Goal: Information Seeking & Learning: Check status

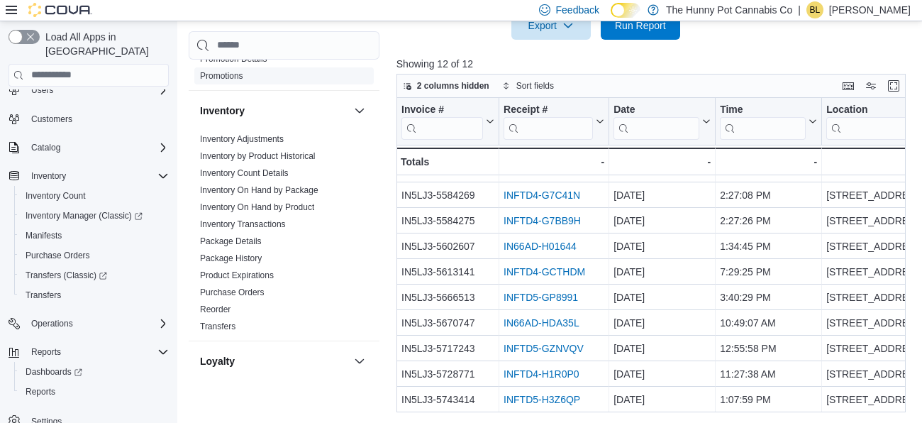
scroll to position [211, 0]
click at [266, 203] on link "Inventory On Hand by Product" at bounding box center [257, 205] width 114 height 10
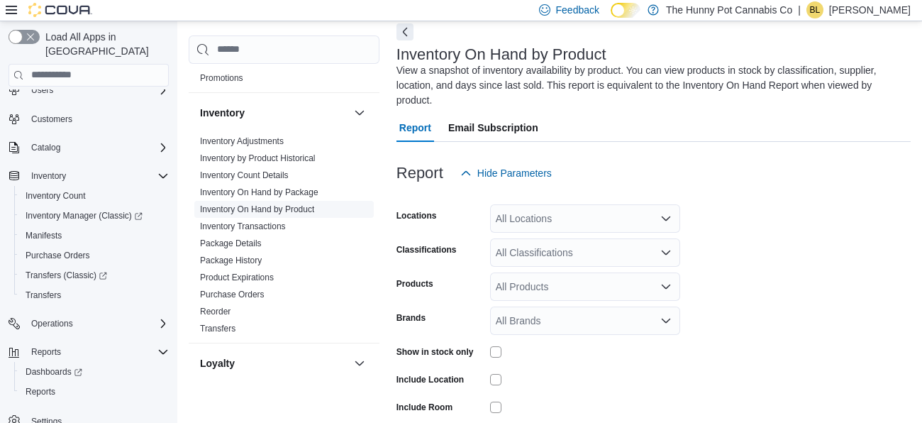
scroll to position [62, 0]
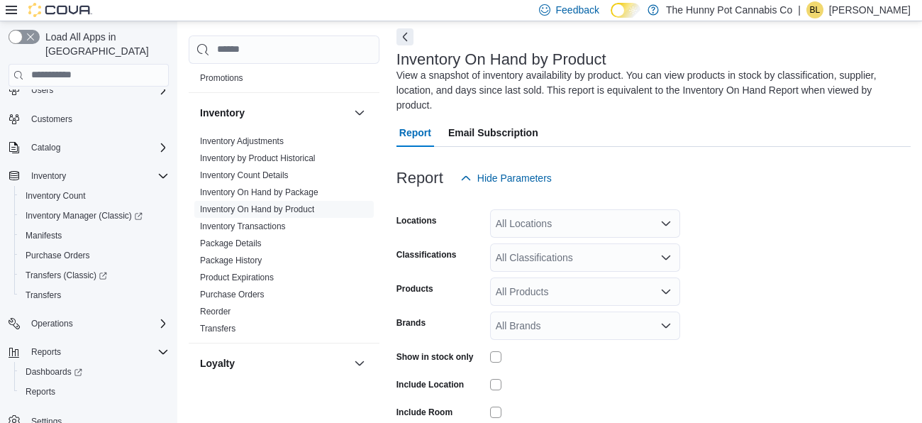
click at [552, 225] on div "All Locations" at bounding box center [585, 223] width 190 height 28
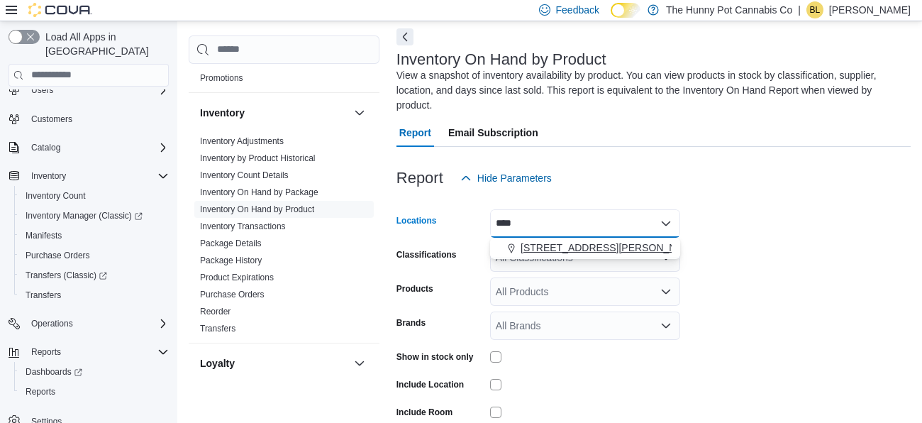
type input "****"
click at [566, 245] on span "[STREET_ADDRESS][PERSON_NAME]" at bounding box center [610, 247] width 180 height 14
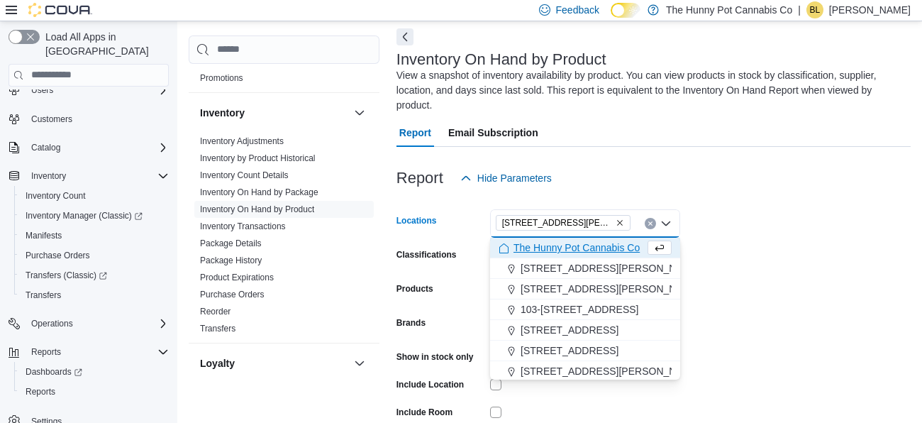
click at [757, 230] on form "Locations [STREET_ADDRESS][PERSON_NAME] Selected. [STREET_ADDRESS] Press Backsp…" at bounding box center [653, 341] width 514 height 298
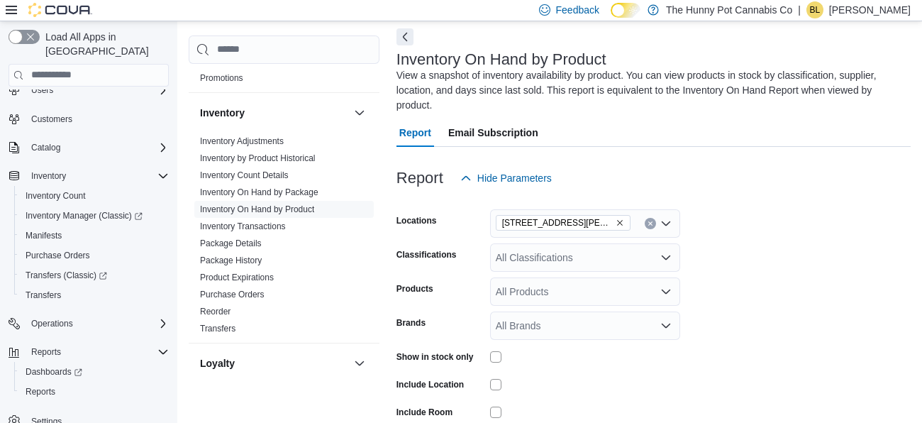
scroll to position [157, 0]
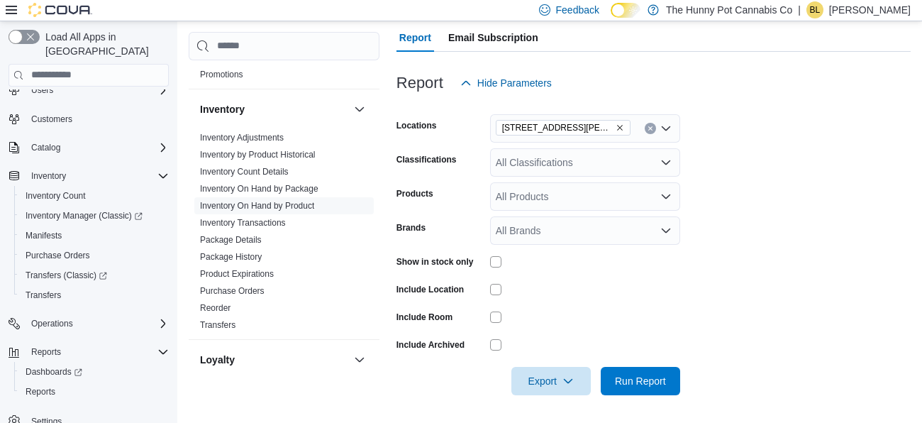
click at [558, 199] on div "All Products" at bounding box center [585, 196] width 190 height 28
type input "*"
click at [691, 184] on form "Locations [STREET_ADDRESS] Classifications All Classifications Products All Pro…" at bounding box center [653, 246] width 514 height 298
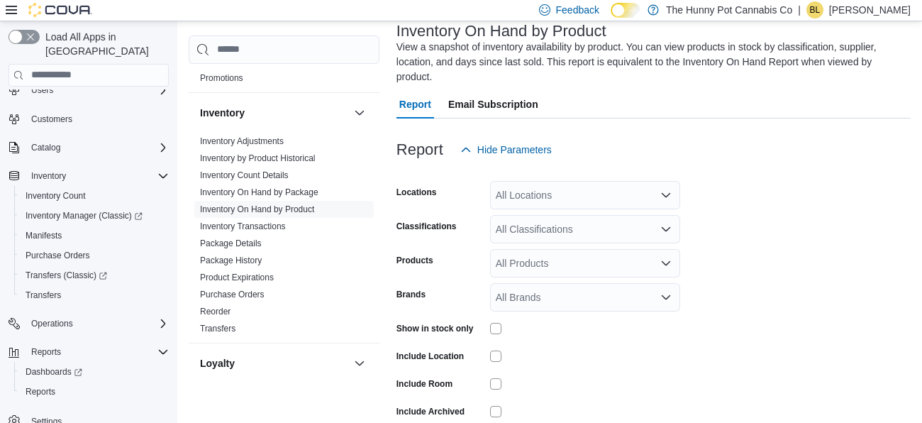
scroll to position [62, 0]
